Goal: Information Seeking & Learning: Learn about a topic

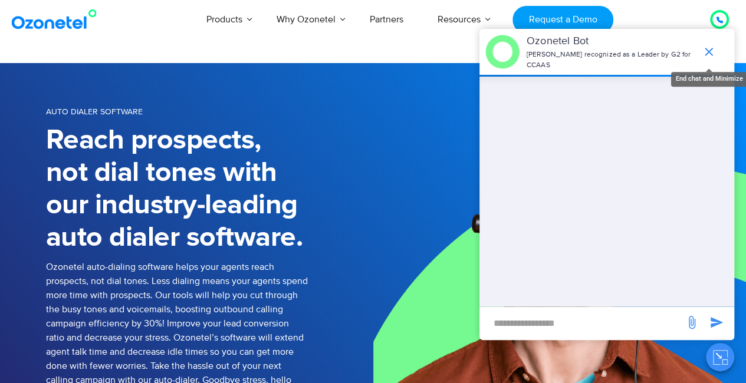
click at [707, 48] on icon "end chat or minimize" at bounding box center [708, 52] width 8 height 8
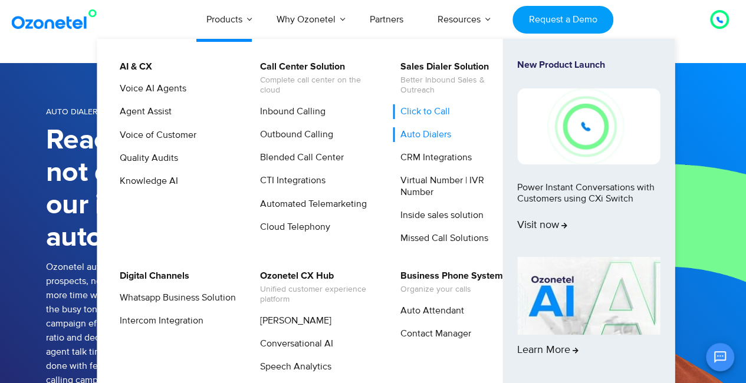
click at [416, 114] on link "Click to Call" at bounding box center [422, 111] width 59 height 15
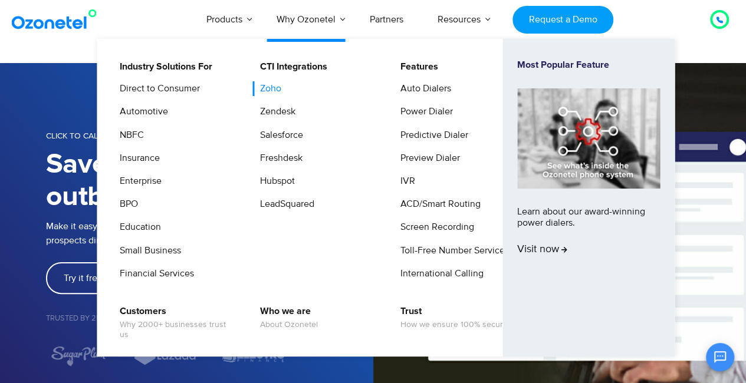
click at [269, 88] on link "Zoho" at bounding box center [267, 88] width 31 height 15
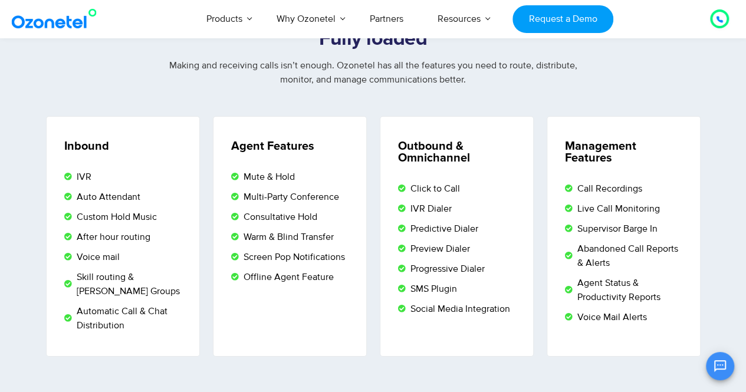
scroll to position [2004, 0]
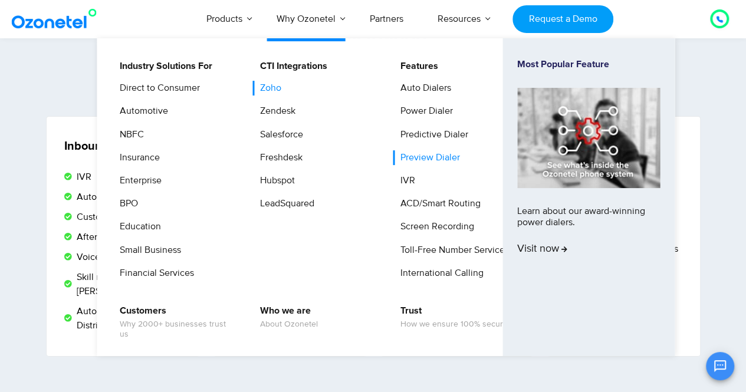
click at [408, 159] on link "Preview Dialer" at bounding box center [427, 157] width 69 height 15
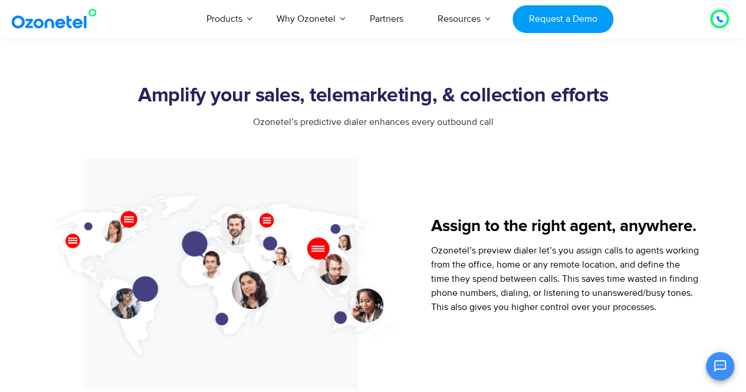
scroll to position [472, 0]
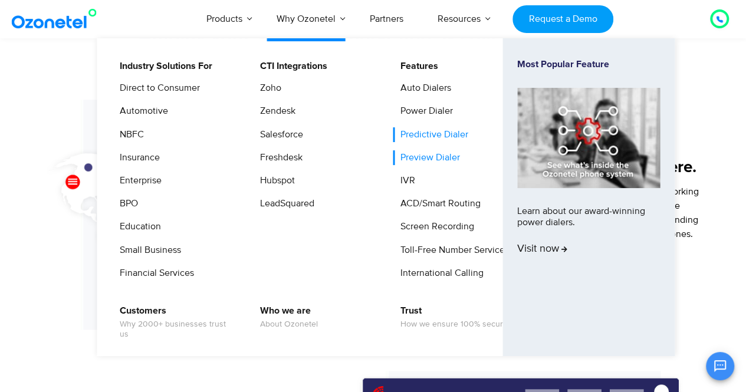
click at [417, 134] on link "Predictive Dialer" at bounding box center [431, 134] width 77 height 15
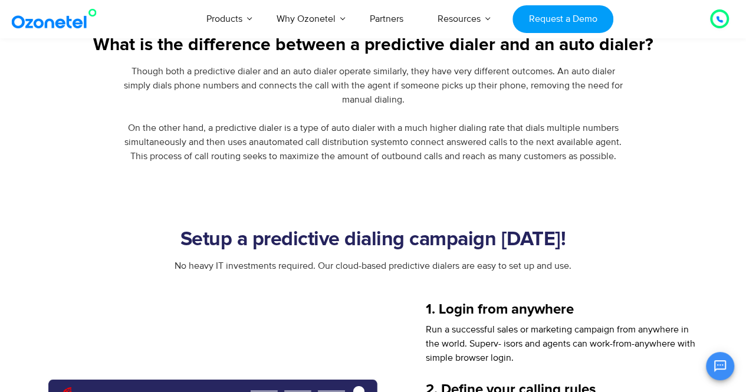
scroll to position [884, 0]
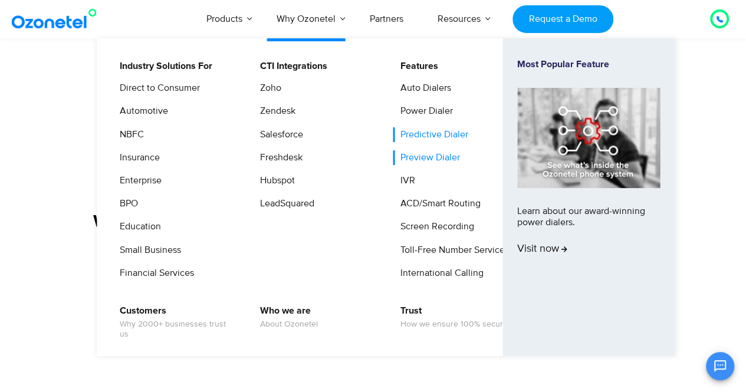
click at [416, 158] on link "Preview Dialer" at bounding box center [427, 157] width 69 height 15
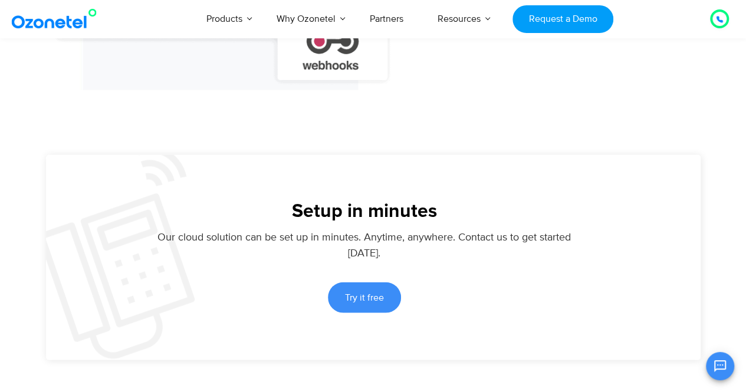
scroll to position [1238, 0]
